Goal: Task Accomplishment & Management: Manage account settings

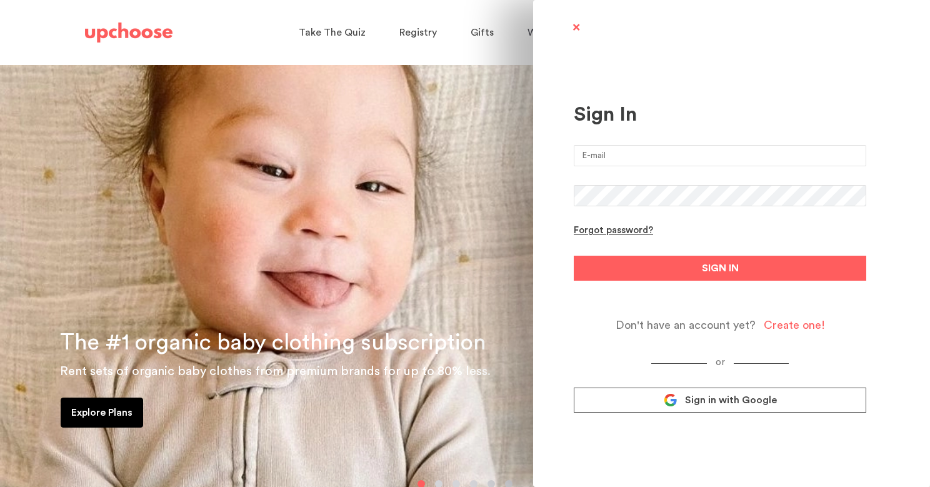
type input "[PERSON_NAME][EMAIL_ADDRESS][DOMAIN_NAME]"
click at [720, 268] on button "SIGN IN" at bounding box center [720, 268] width 293 height 25
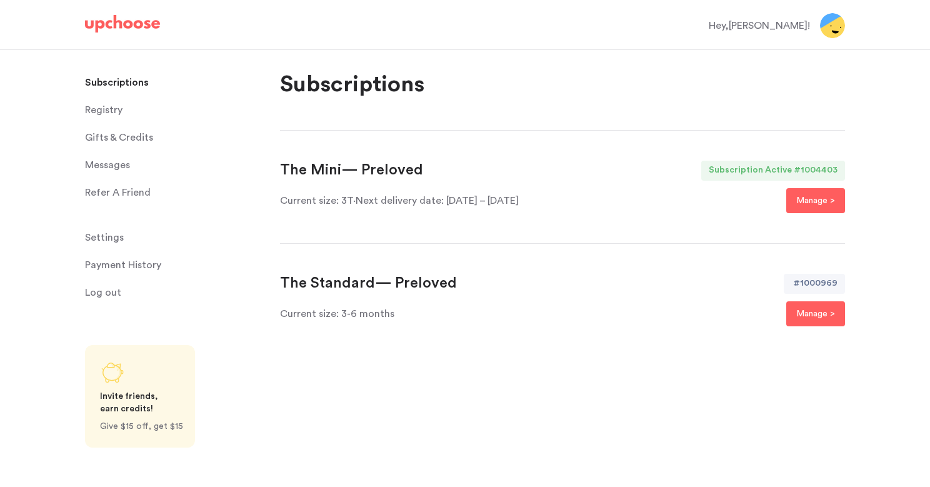
click at [828, 26] on img at bounding box center [832, 25] width 25 height 25
click at [814, 197] on p "Manage >" at bounding box center [816, 200] width 39 height 15
